Goal: Transaction & Acquisition: Purchase product/service

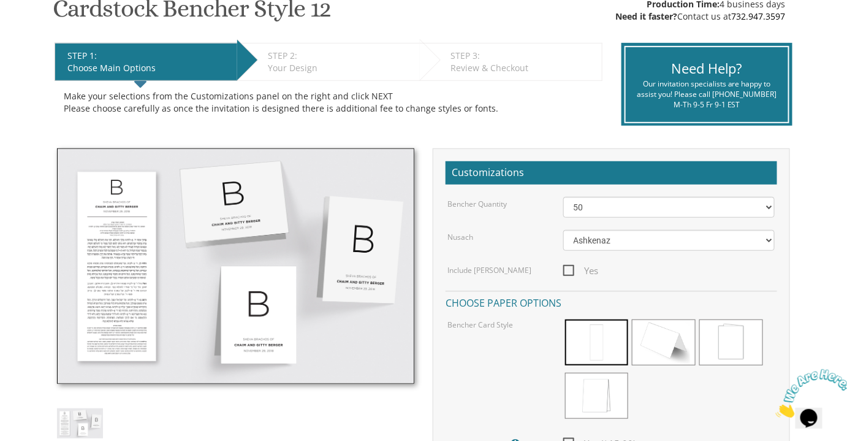
scroll to position [241, 0]
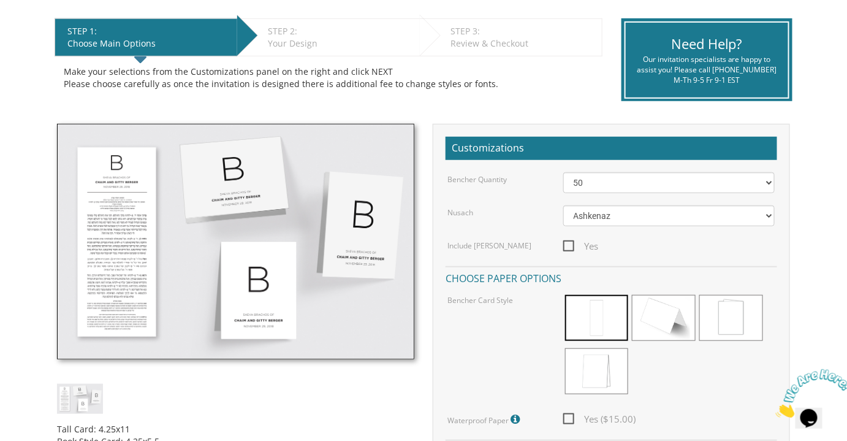
click at [570, 238] on span "Yes" at bounding box center [581, 245] width 36 height 15
click at [570, 241] on input "Yes" at bounding box center [567, 245] width 8 height 8
checkbox input "true"
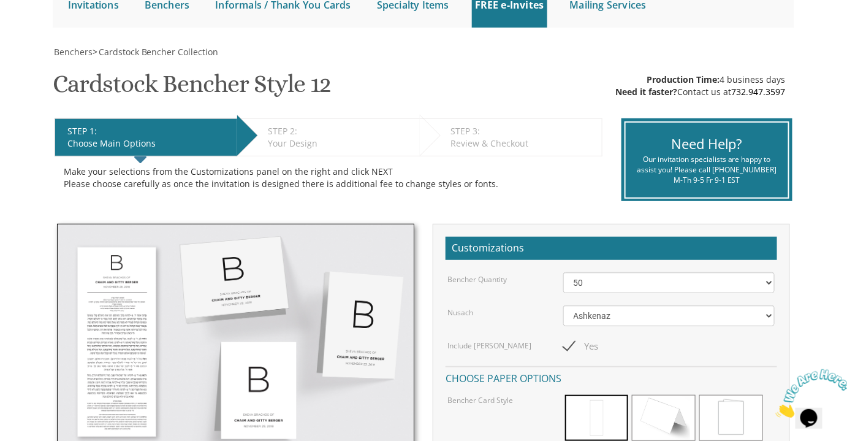
scroll to position [0, 0]
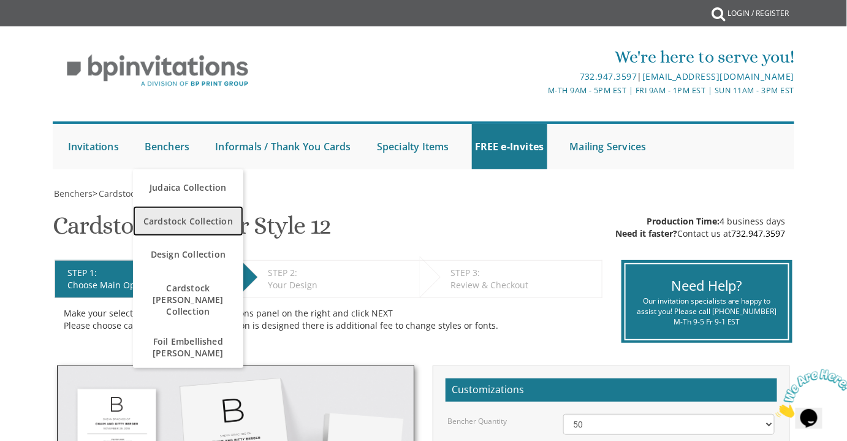
click at [192, 218] on span "Cardstock Collection" at bounding box center [188, 221] width 104 height 24
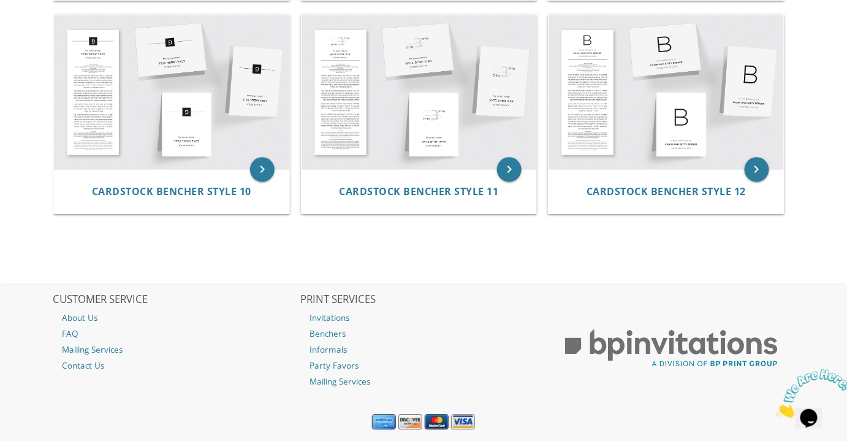
scroll to position [903, 0]
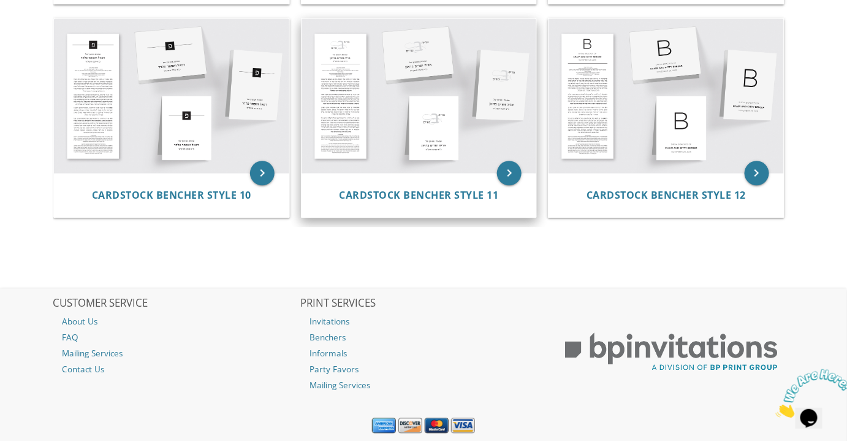
click at [358, 151] on img at bounding box center [418, 95] width 235 height 154
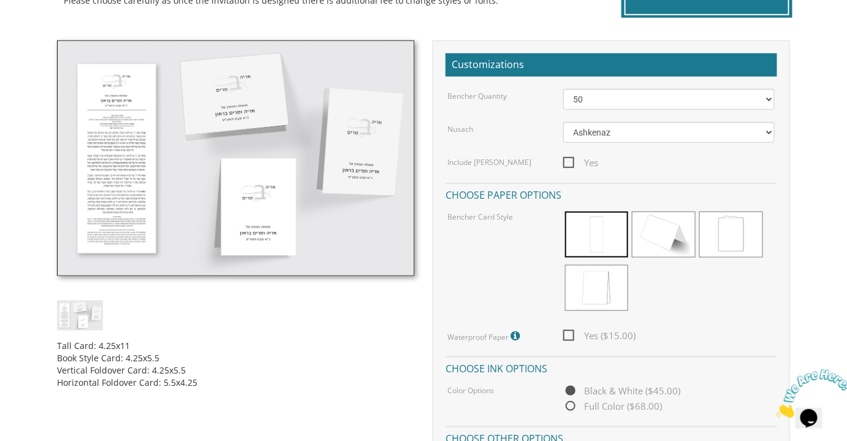
scroll to position [324, 0]
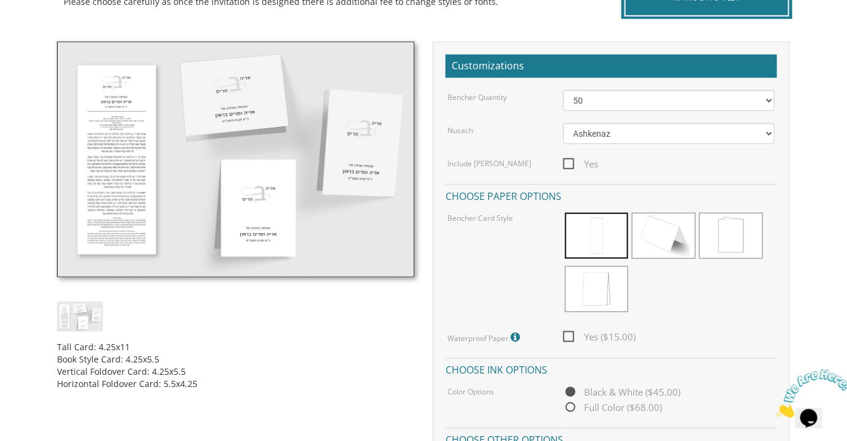
click at [566, 163] on span "Yes" at bounding box center [581, 163] width 36 height 15
click at [566, 163] on input "Yes" at bounding box center [567, 163] width 8 height 8
checkbox input "true"
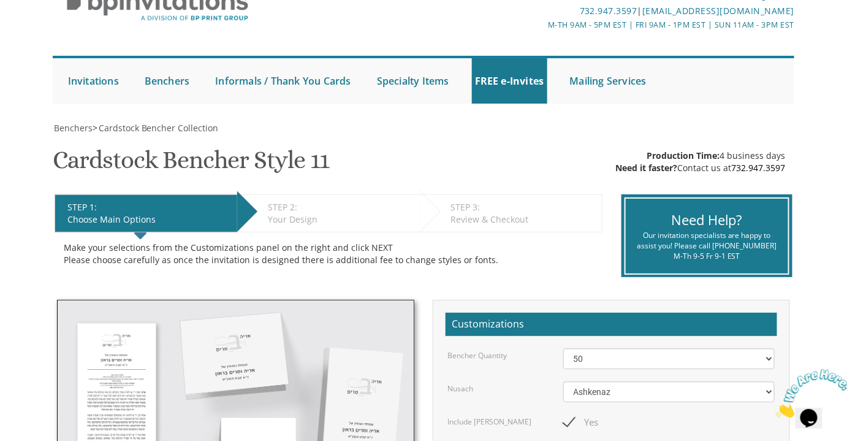
scroll to position [0, 0]
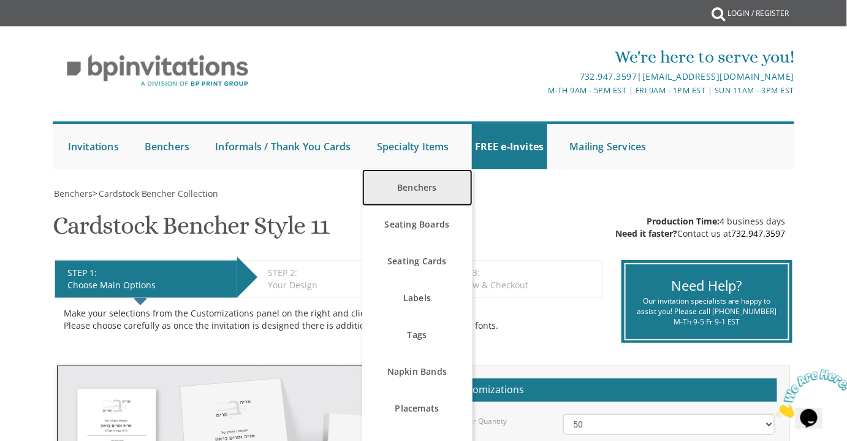
click at [418, 192] on link "Benchers" at bounding box center [417, 187] width 110 height 37
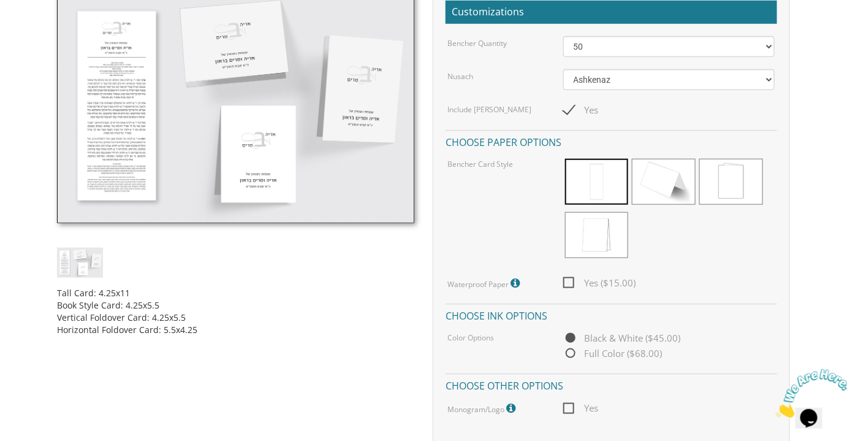
scroll to position [403, 0]
